Goal: Information Seeking & Learning: Learn about a topic

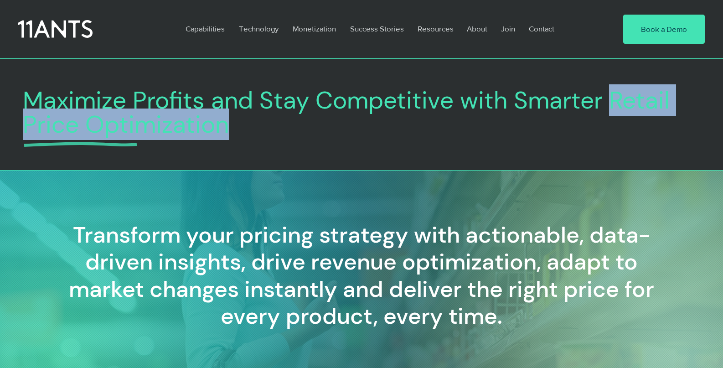
copy span "Retail Price Optimization"
drag, startPoint x: 312, startPoint y: 120, endPoint x: 613, endPoint y: 94, distance: 302.2
click at [613, 94] on h1 "Maximize Profits and Stay Competitive with Smarter Retail Price Optimization" at bounding box center [362, 112] width 678 height 48
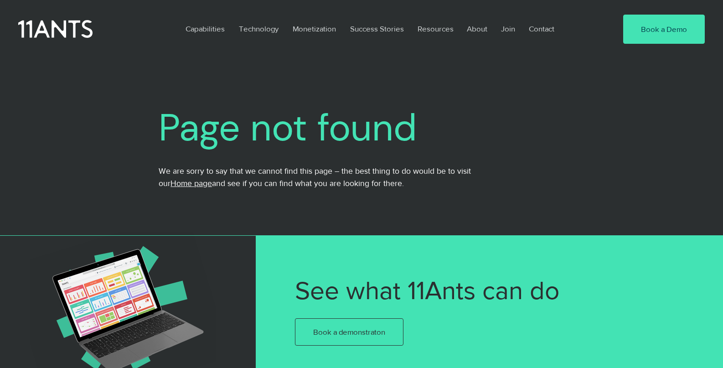
drag, startPoint x: 247, startPoint y: 190, endPoint x: 217, endPoint y: 120, distance: 76.2
click at [0, 0] on div "Capabilities Technology Monetization Success Stories Resources About Join Conta…" at bounding box center [361, 318] width 723 height 636
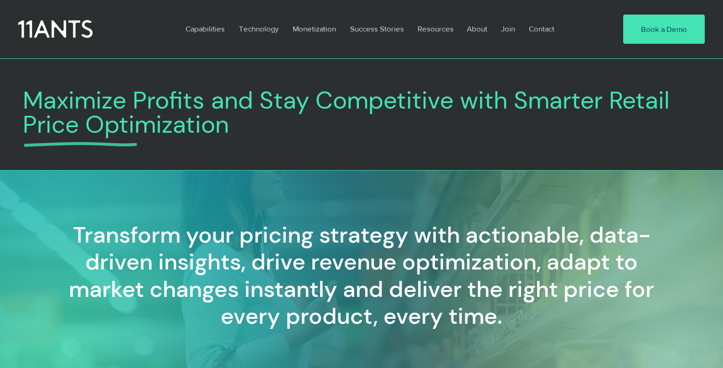
click at [370, 162] on div "main content" at bounding box center [361, 118] width 723 height 105
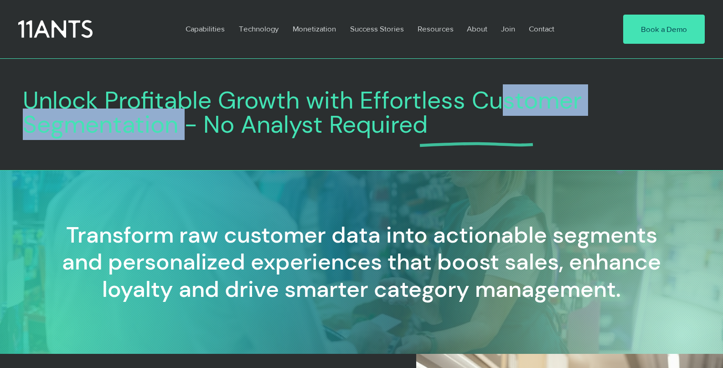
drag, startPoint x: 183, startPoint y: 125, endPoint x: 502, endPoint y: 97, distance: 320.6
click at [502, 97] on span "Unlock Profitable Growth with Effortless Customer Segmentation - No Analyst Req…" at bounding box center [302, 112] width 559 height 56
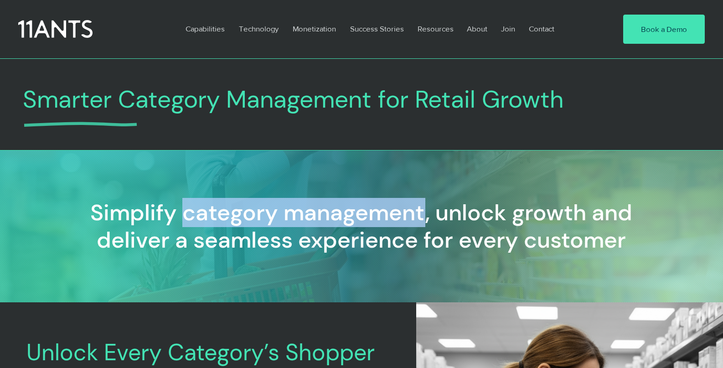
copy h2 "category management"
drag, startPoint x: 426, startPoint y: 210, endPoint x: 185, endPoint y: 209, distance: 240.9
click at [185, 209] on h2 "Simplify category management, unlock growth and deliver a seamless experience f…" at bounding box center [362, 226] width 583 height 54
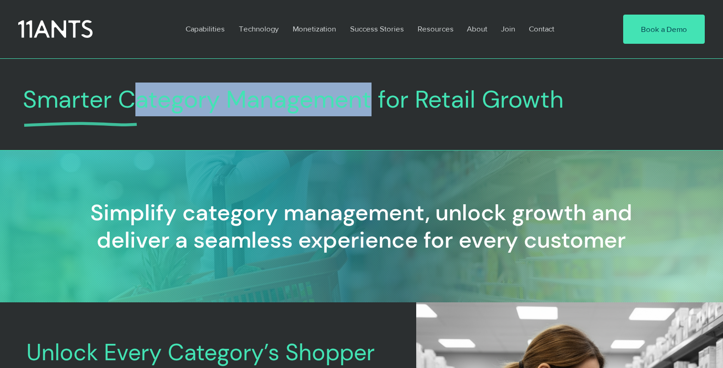
drag, startPoint x: 370, startPoint y: 100, endPoint x: 128, endPoint y: 103, distance: 241.8
click at [128, 103] on span "Smarter Category Management for Retail Growth" at bounding box center [293, 98] width 541 height 31
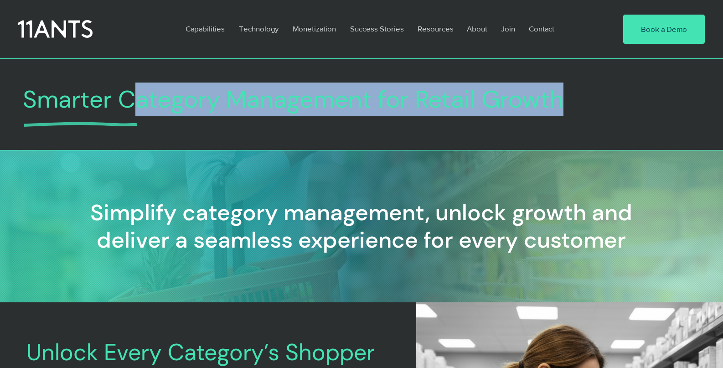
copy span "ategory Management for Retail Growth"
copy span "Category Management for Retail Growth"
drag, startPoint x: 573, startPoint y: 94, endPoint x: 125, endPoint y: 102, distance: 448.0
click at [125, 102] on h1 "Smarter Category Management for Retail Growth" at bounding box center [362, 100] width 678 height 34
